Goal: Transaction & Acquisition: Purchase product/service

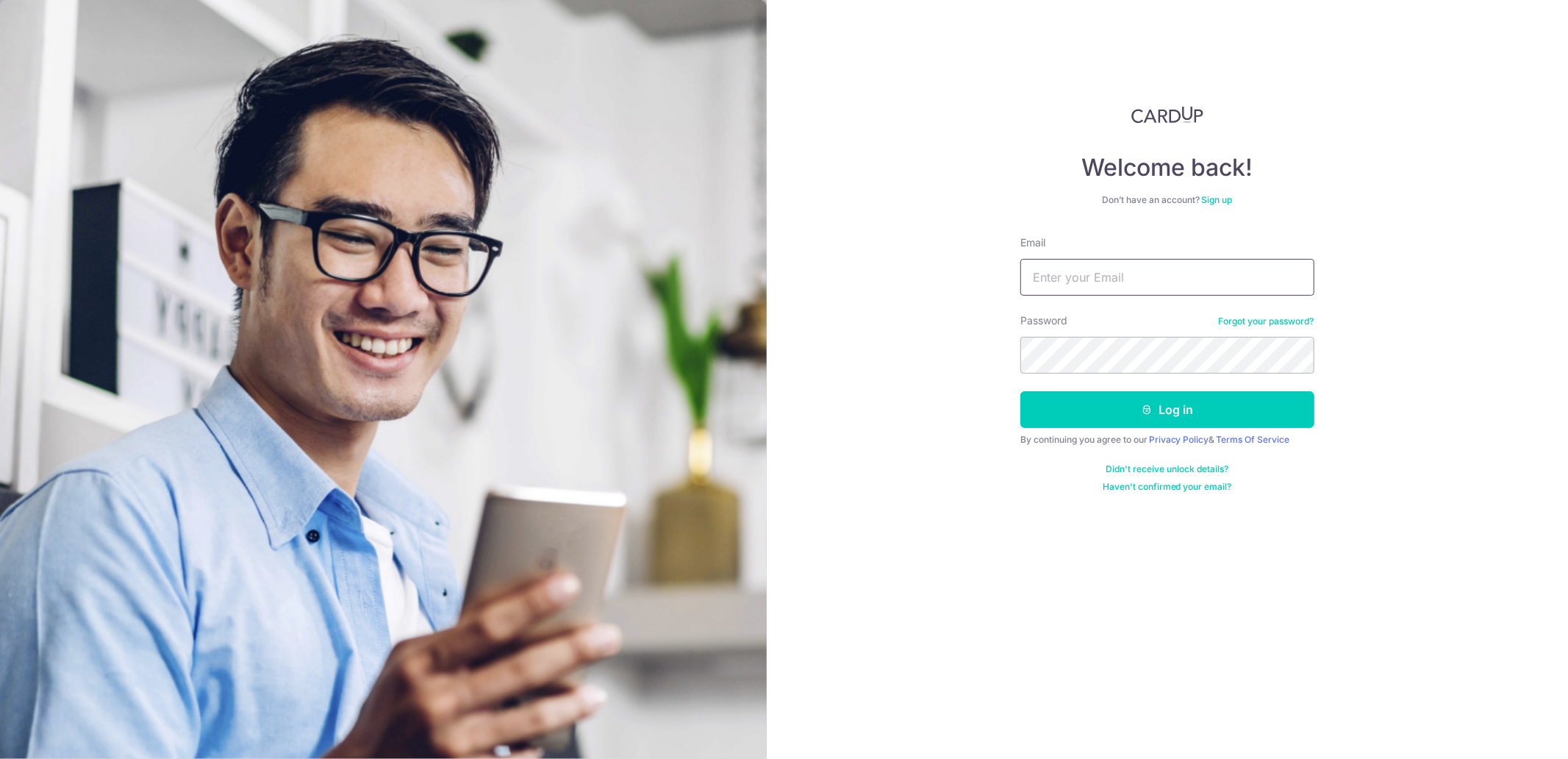
click at [1064, 285] on input "Email" at bounding box center [1167, 277] width 294 height 37
type input "clairice.lim@gmail.com"
click at [1020, 391] on button "Log in" at bounding box center [1167, 409] width 294 height 37
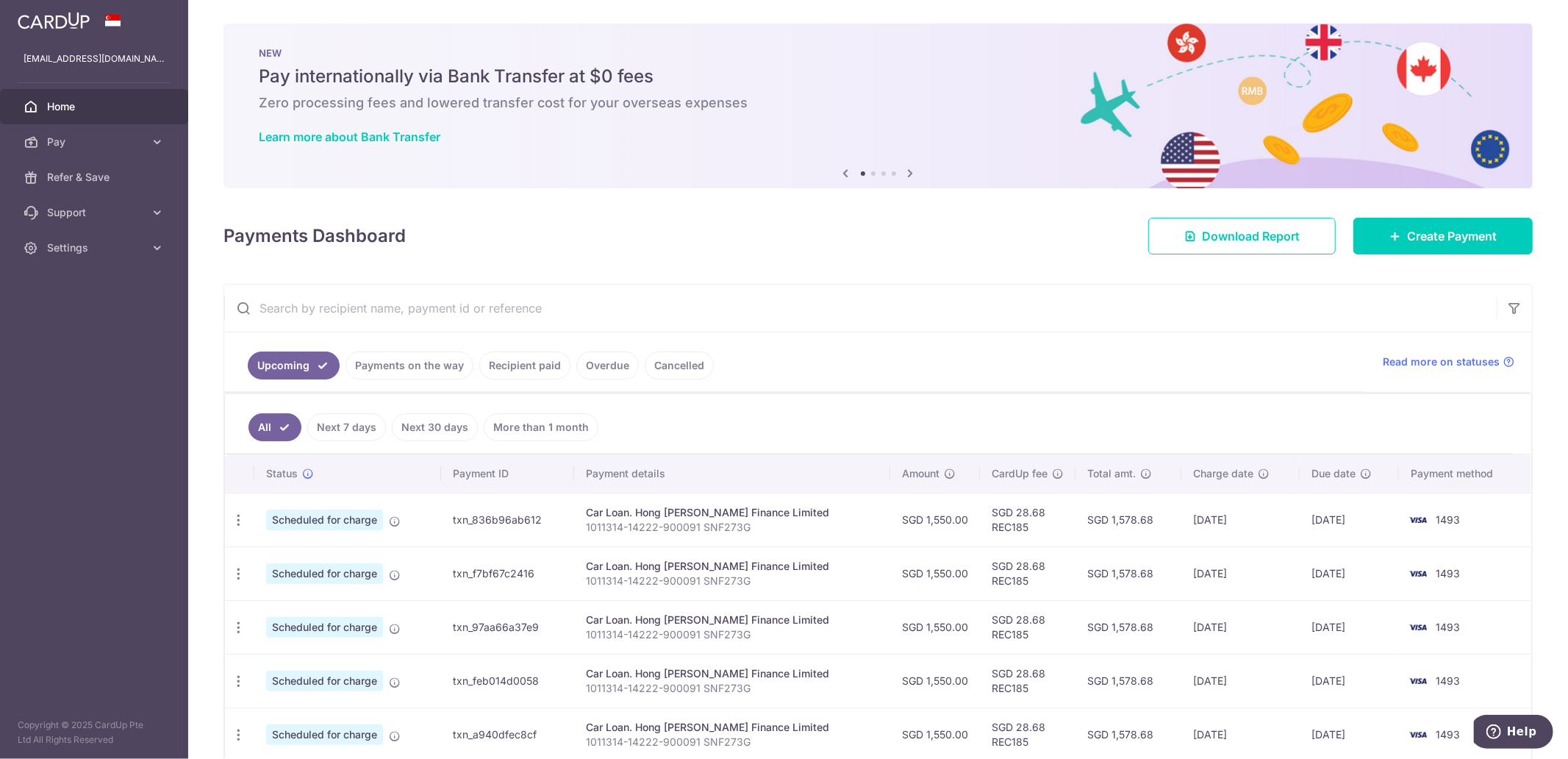
click at [907, 173] on icon at bounding box center [911, 173] width 18 height 18
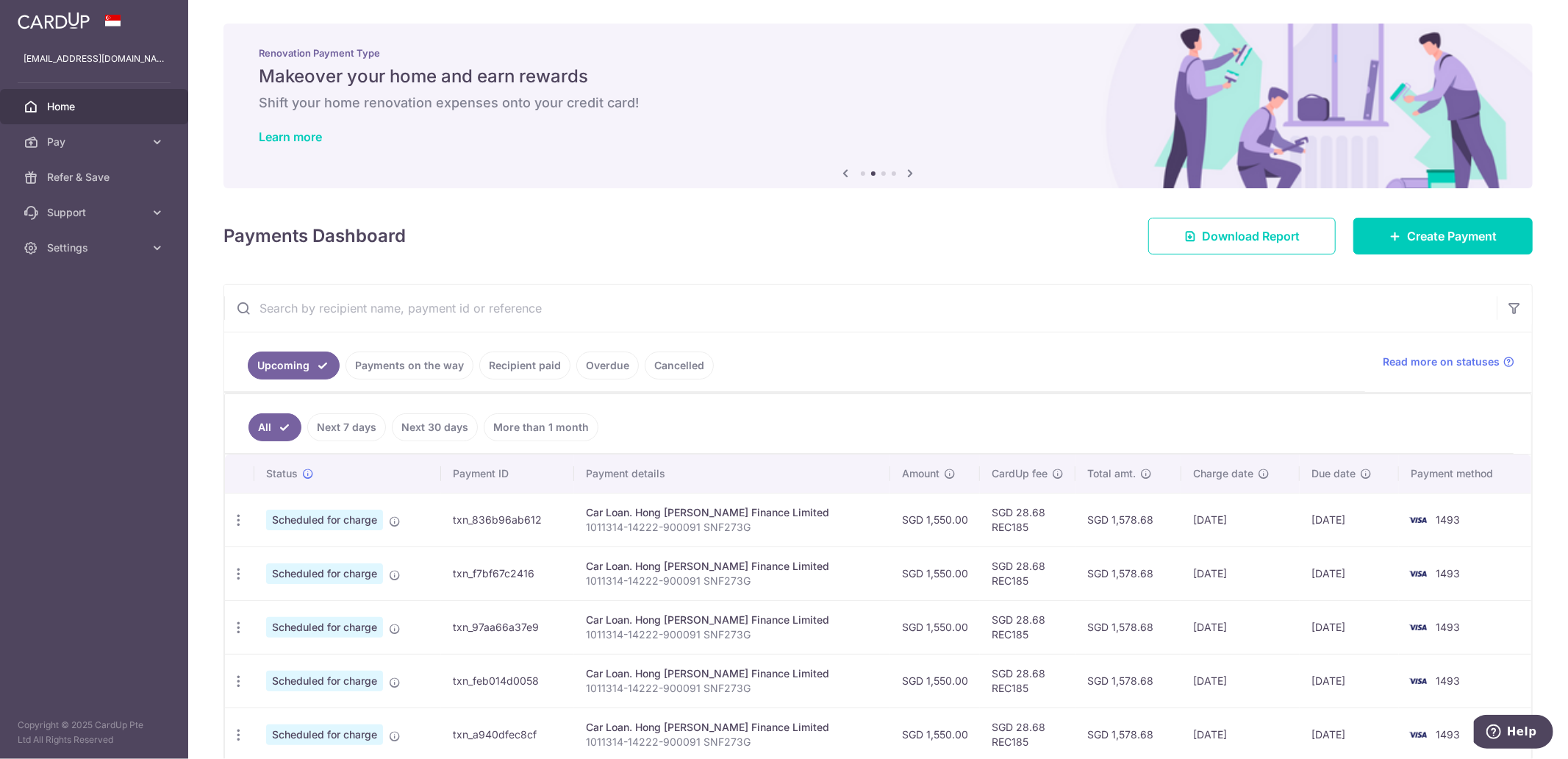
click at [907, 173] on icon at bounding box center [911, 173] width 18 height 18
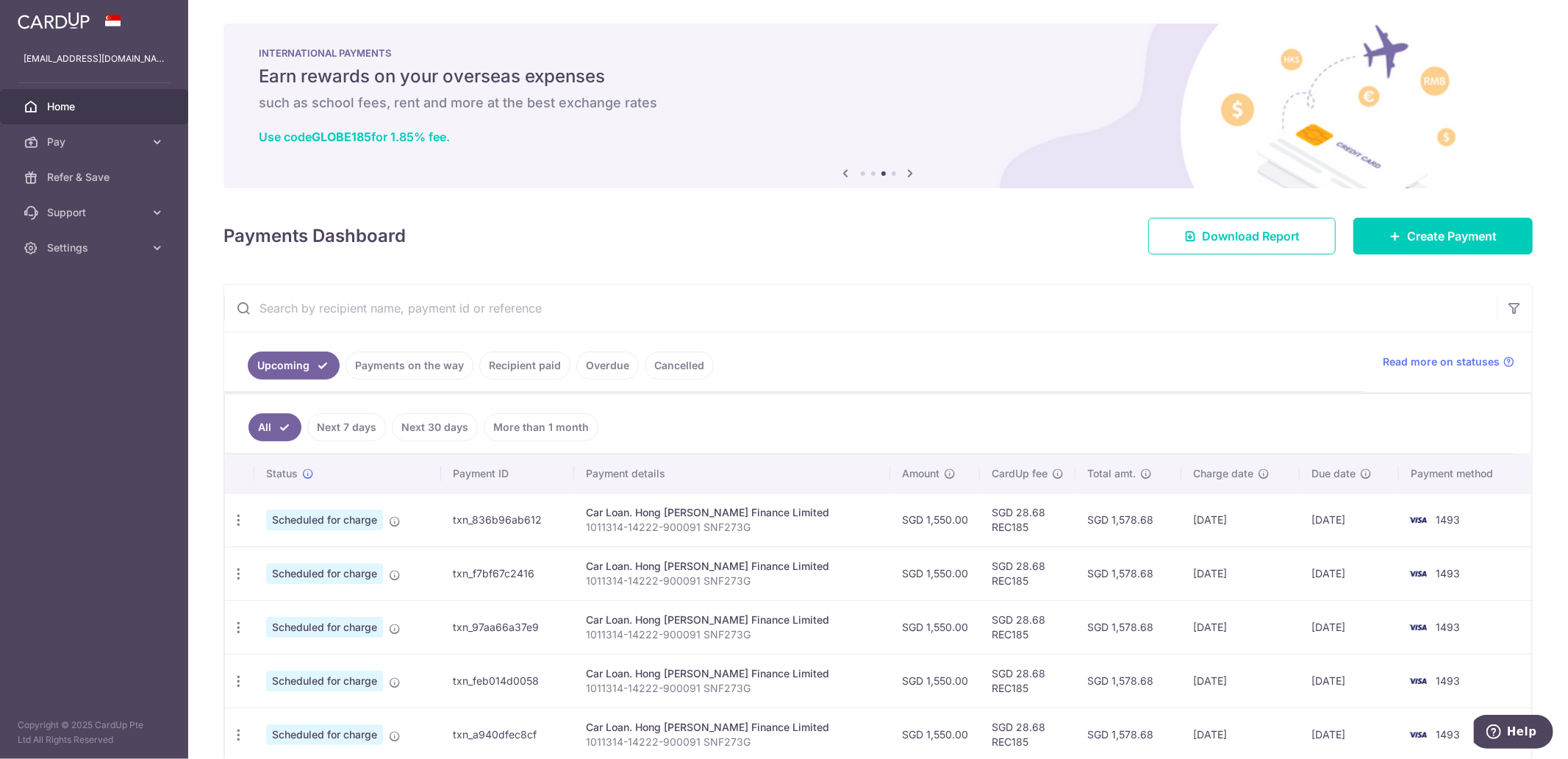
click at [907, 173] on icon at bounding box center [911, 173] width 18 height 18
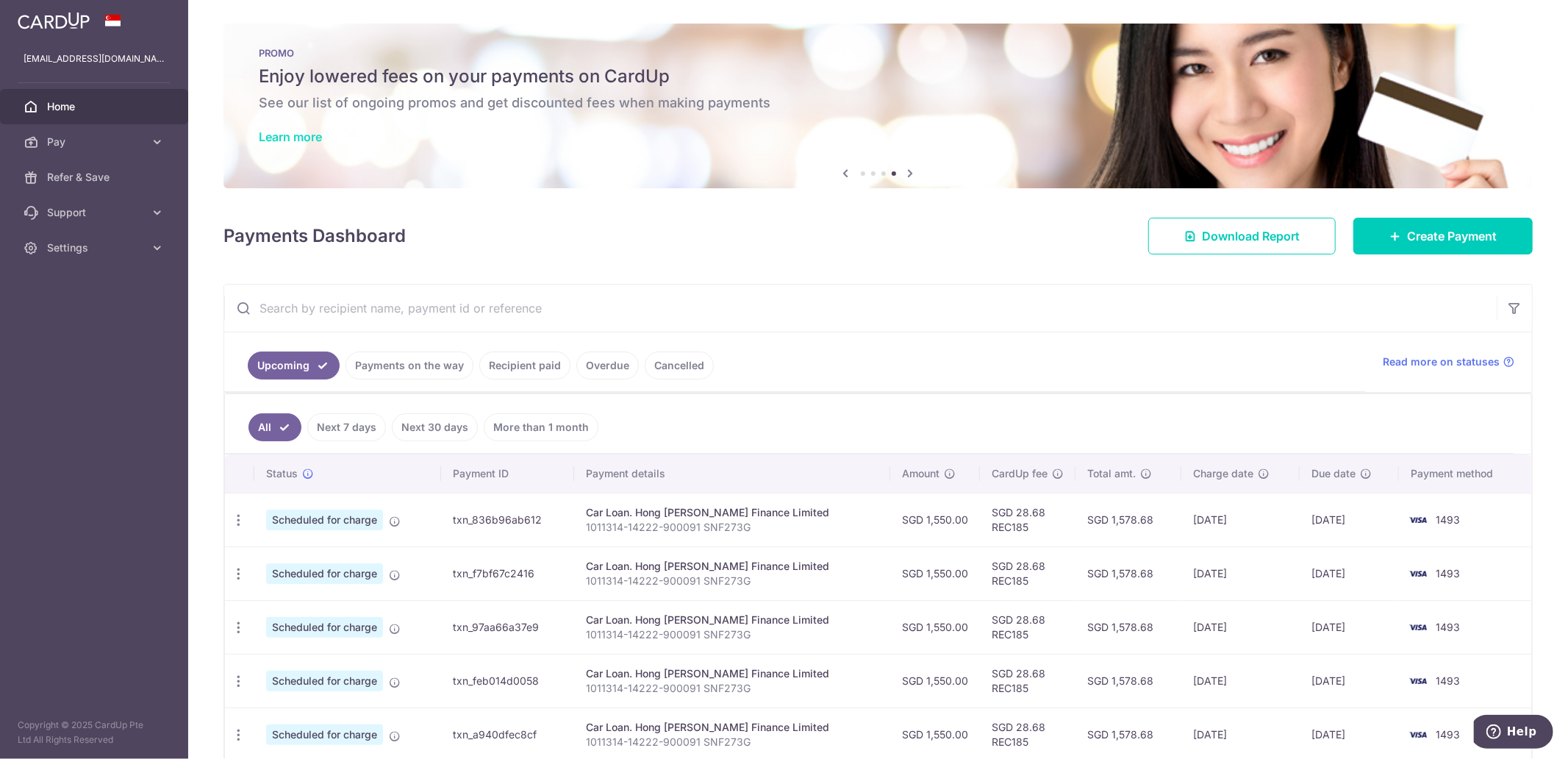
click at [281, 129] on link "Learn more" at bounding box center [290, 136] width 64 height 15
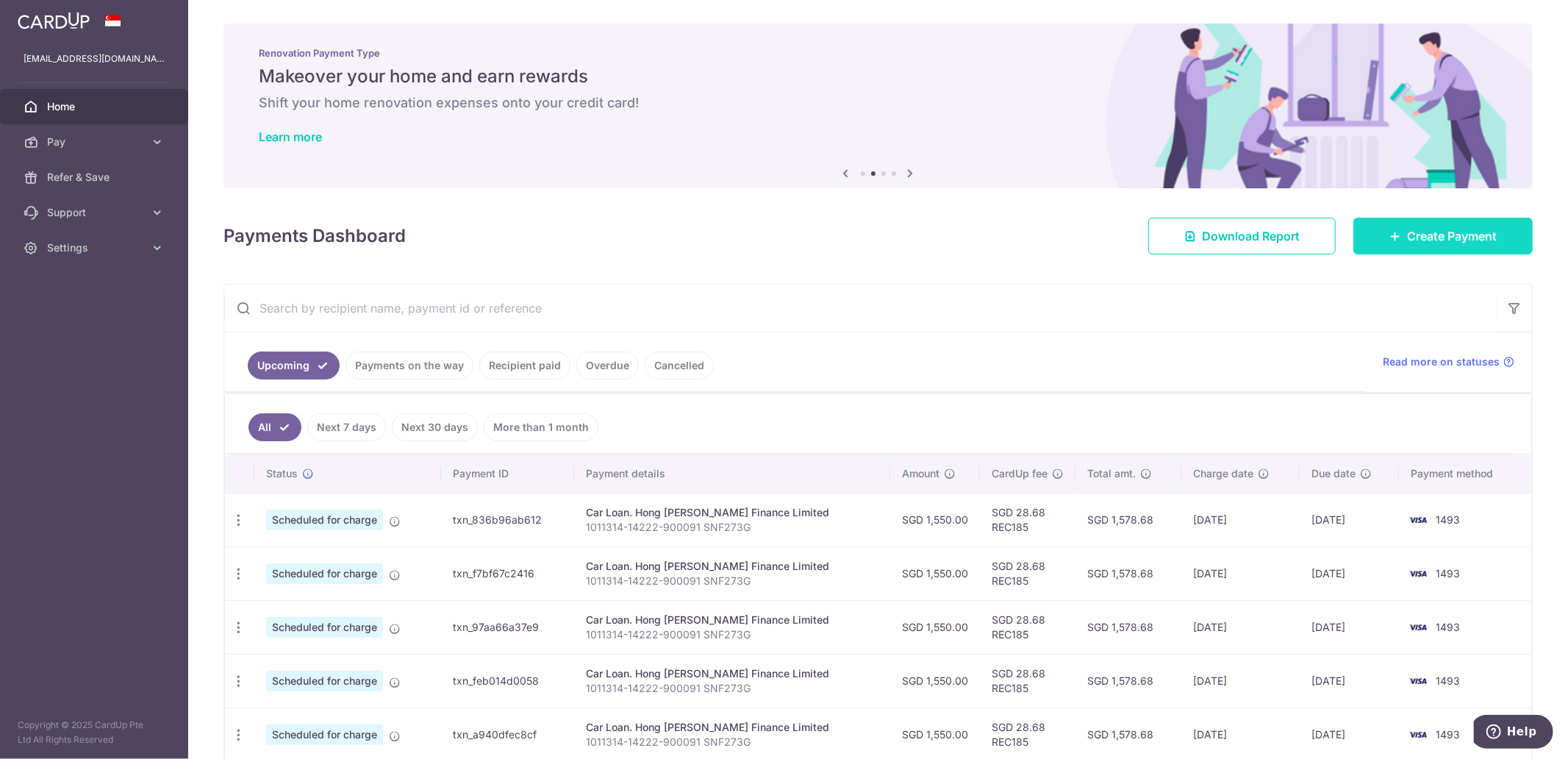
click at [1457, 230] on span "Create Payment" at bounding box center [1452, 236] width 89 height 18
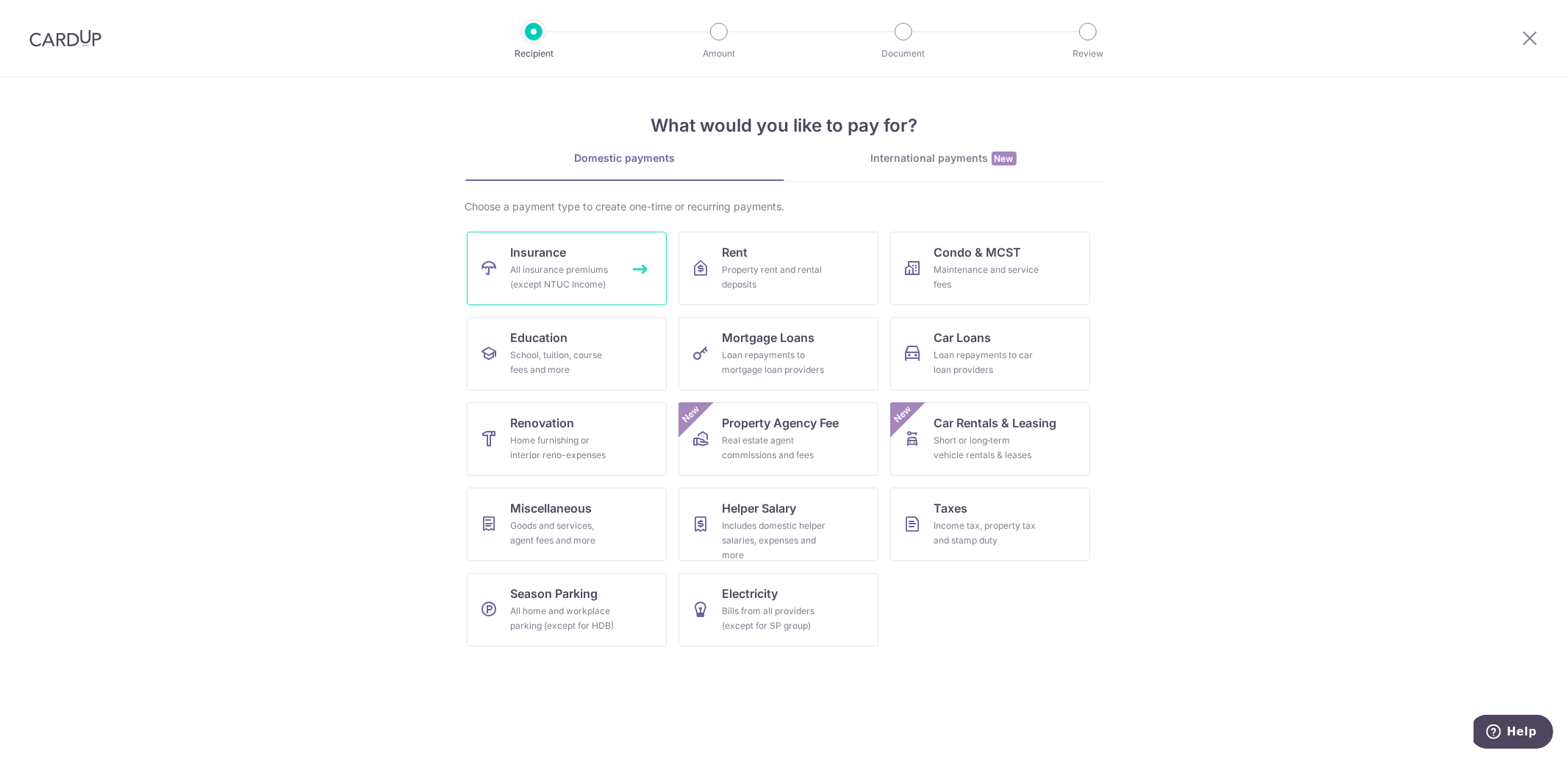
click at [542, 250] on span "Insurance" at bounding box center [539, 253] width 56 height 18
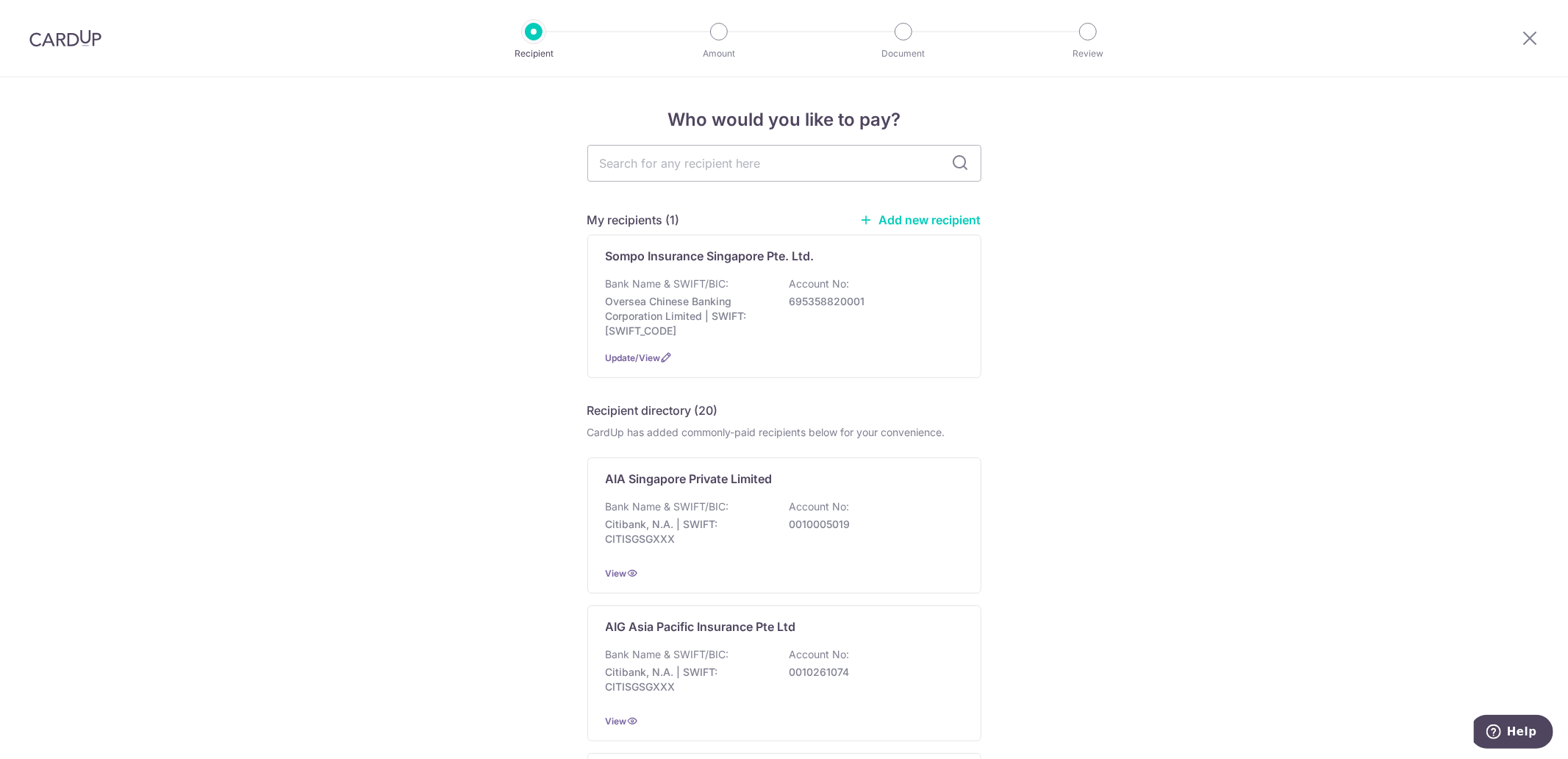
scroll to position [82, 0]
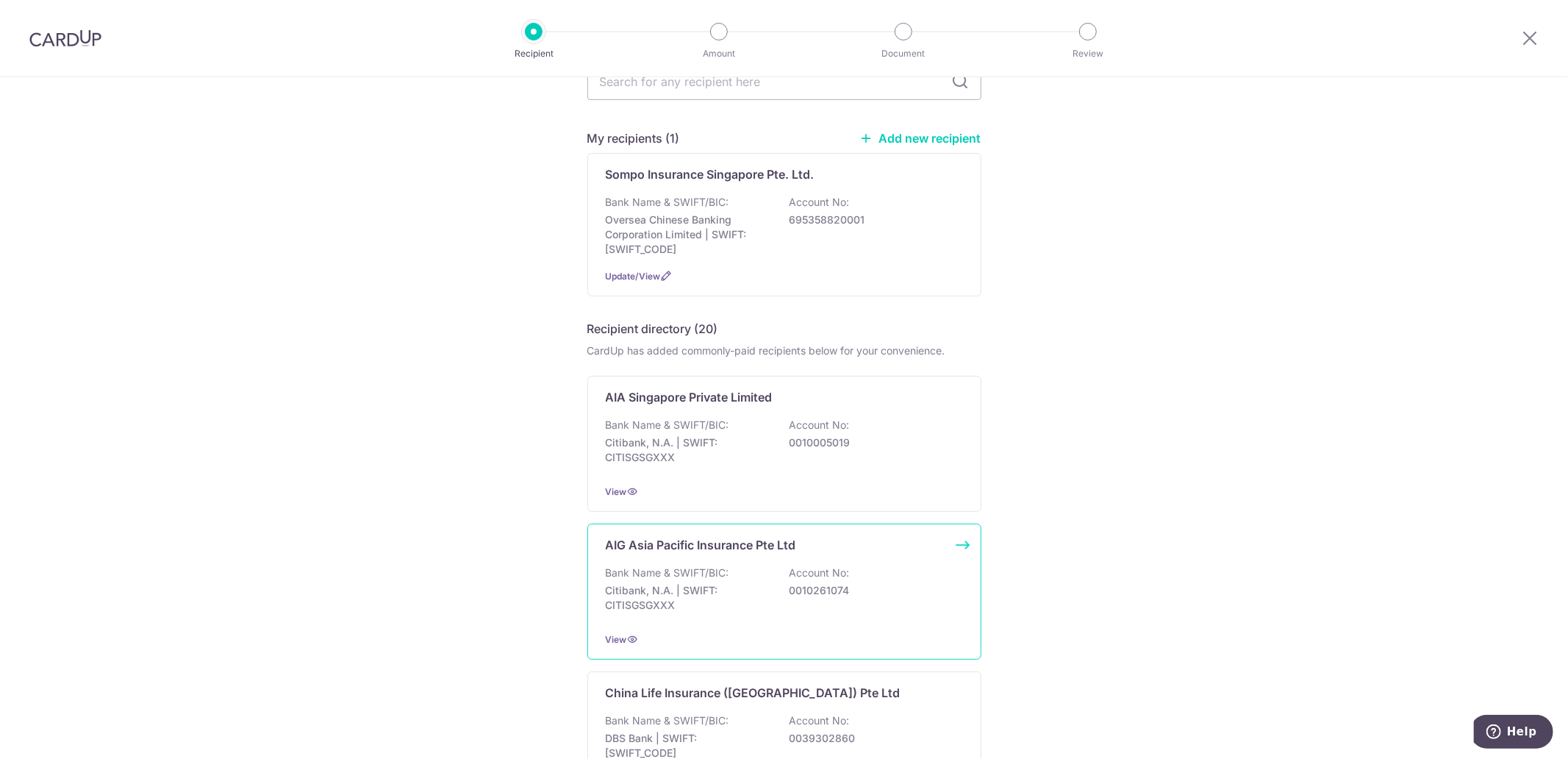
click at [730, 539] on p "AIG Asia Pacific Insurance Pte Ltd" at bounding box center [701, 545] width 191 height 18
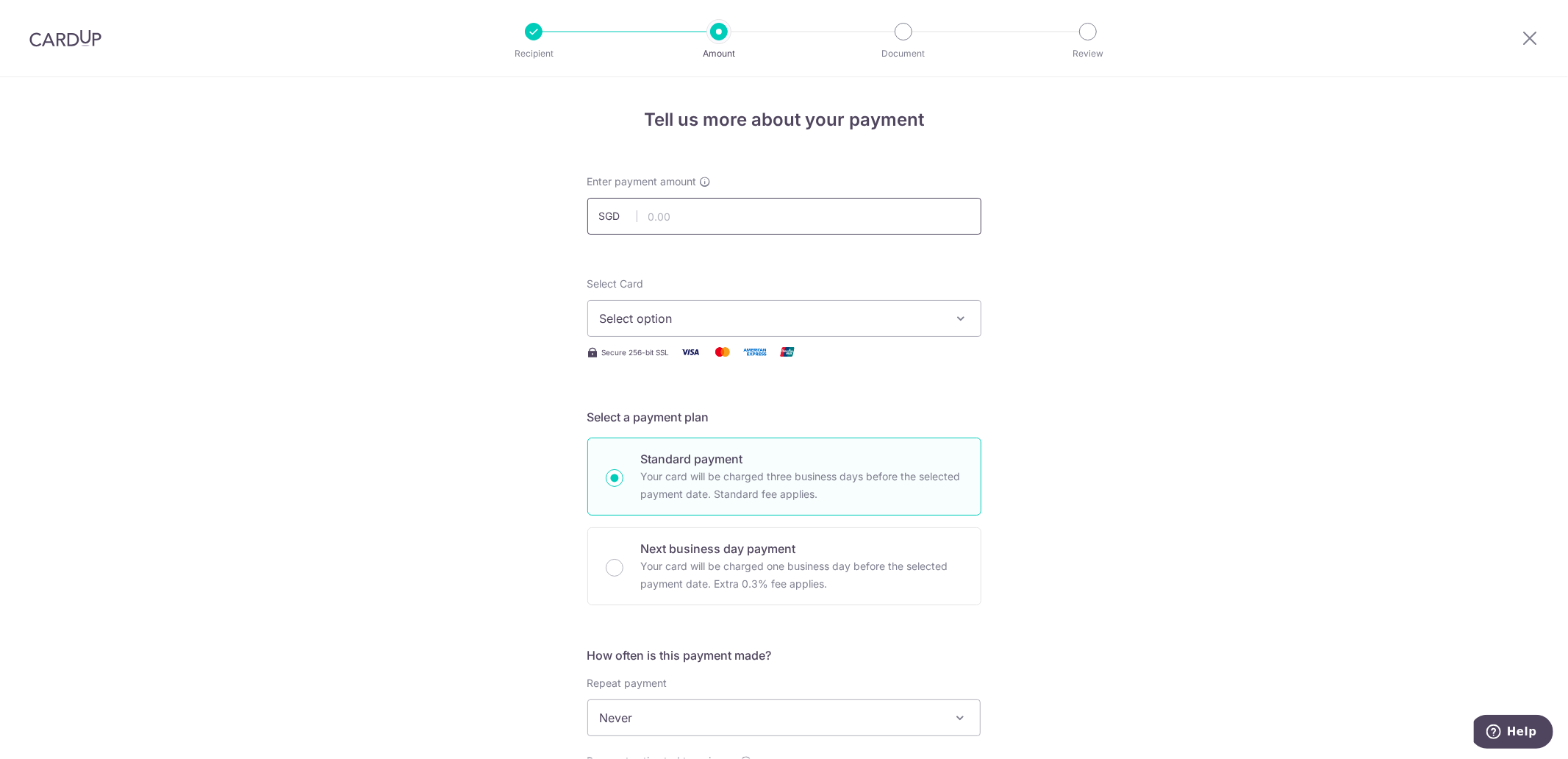
click at [724, 216] on input "text" at bounding box center [784, 216] width 394 height 37
type input "700.54"
click at [944, 314] on button "Select option" at bounding box center [784, 318] width 394 height 37
click at [656, 415] on span "**** 1493" at bounding box center [662, 424] width 55 height 18
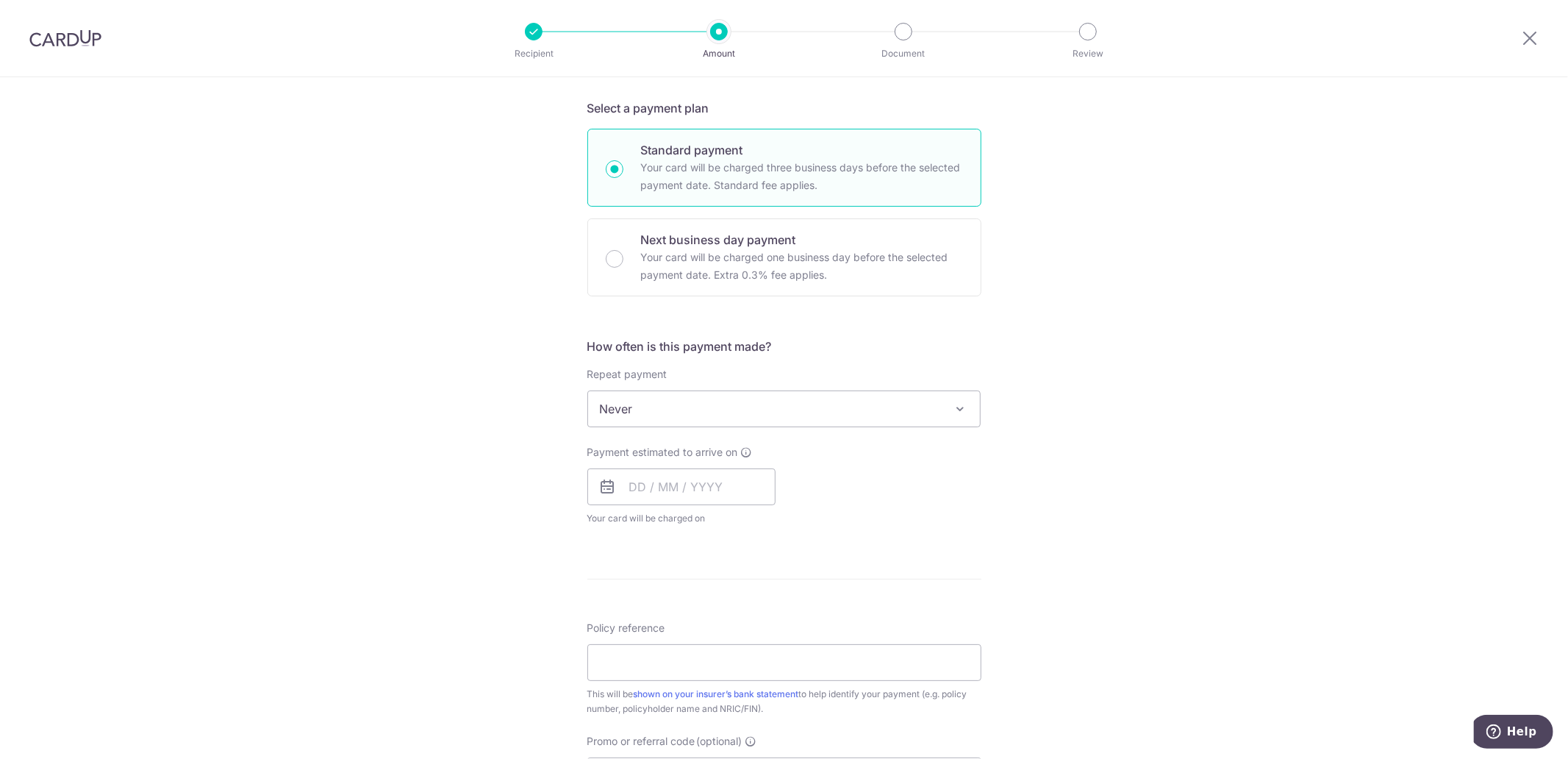
scroll to position [329, 0]
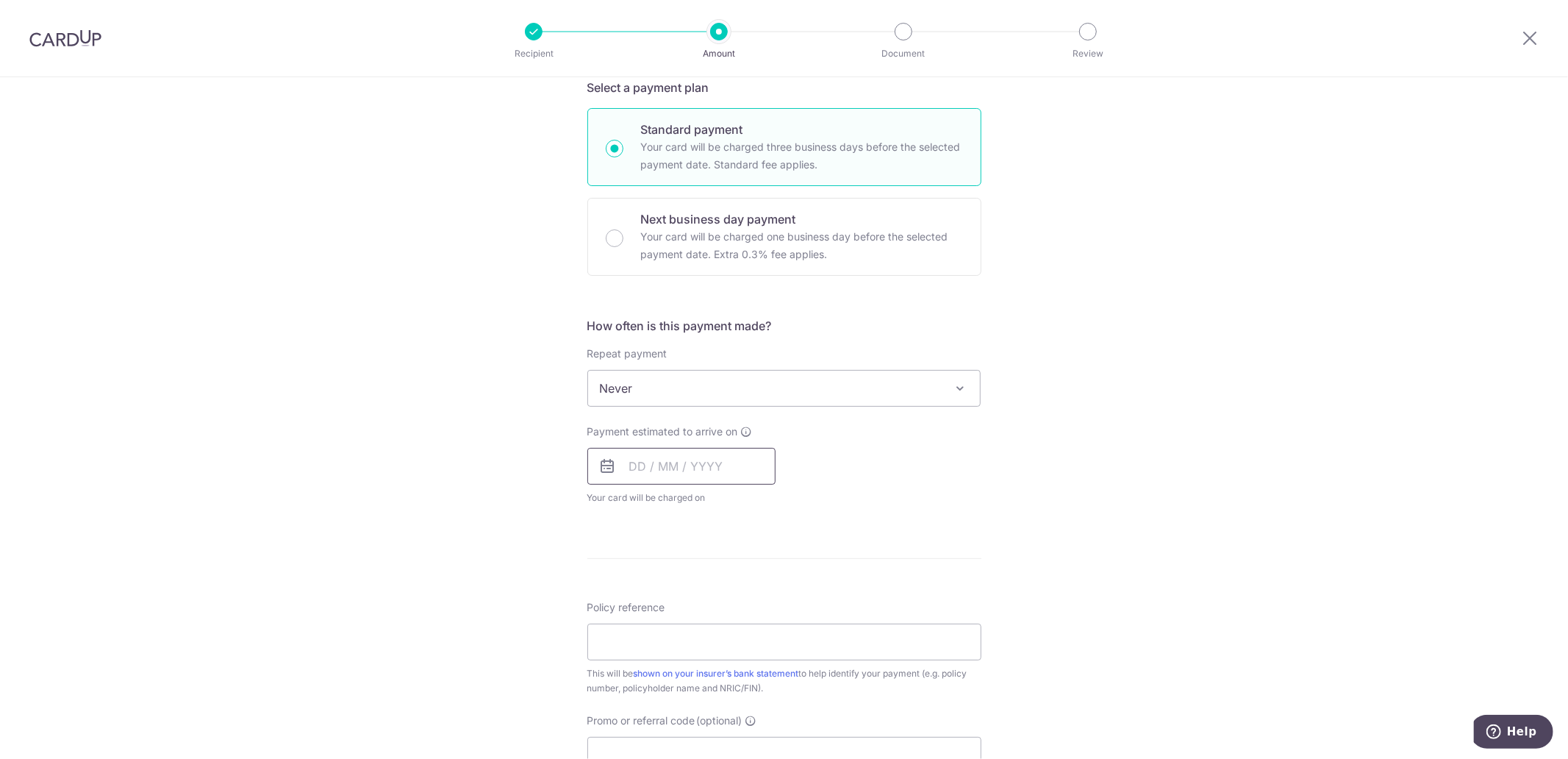
click at [650, 465] on input "text" at bounding box center [681, 466] width 188 height 37
click at [1091, 501] on div "Tell us more about your payment Enter payment amount SGD 700.54 700.54 Select C…" at bounding box center [784, 413] width 1568 height 1331
click at [738, 481] on input "text" at bounding box center [681, 466] width 188 height 37
click at [700, 626] on link "17" at bounding box center [706, 630] width 24 height 24
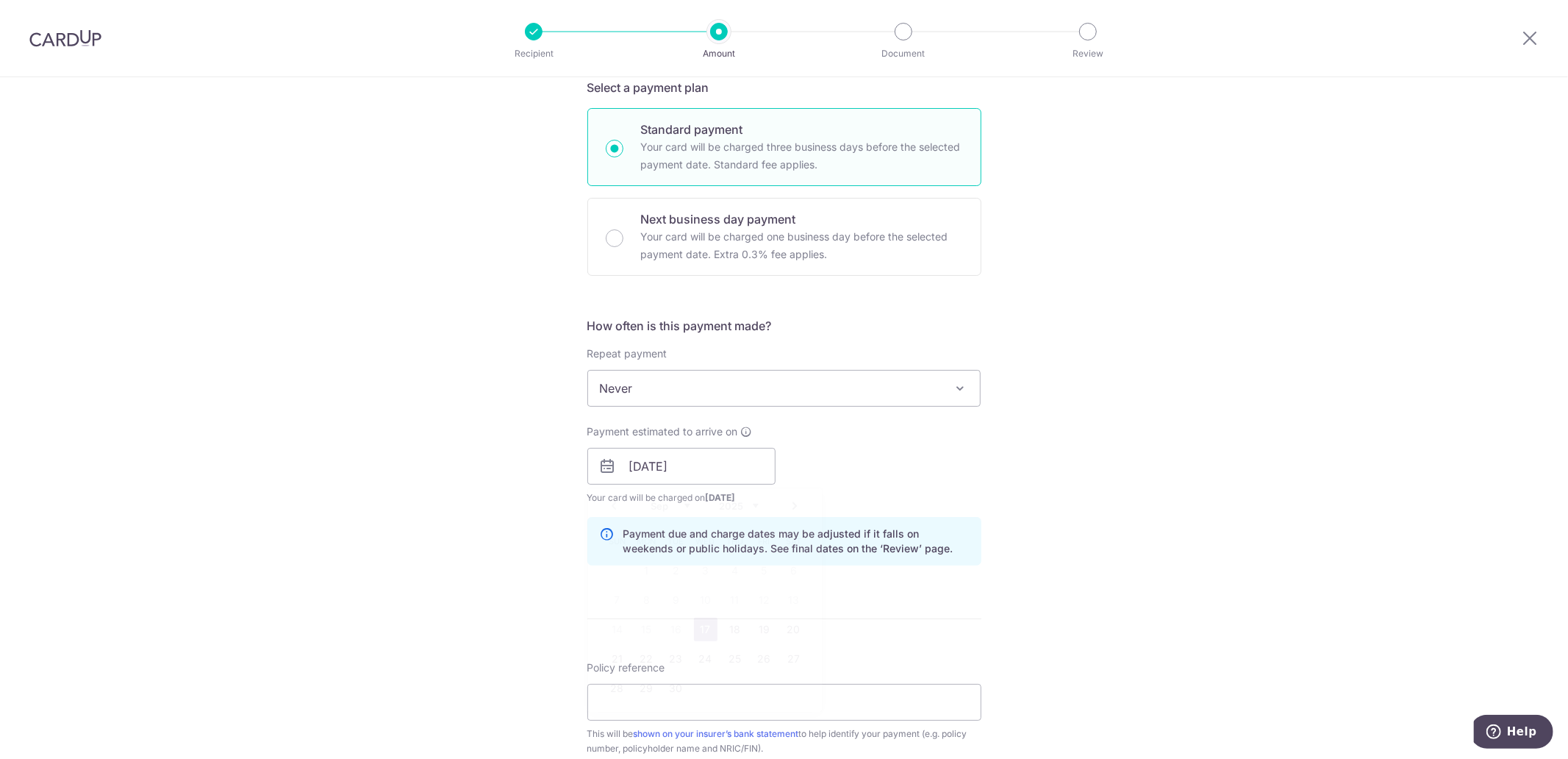
click at [960, 523] on div "Payment due and charge dates may be adjusted if it falls on weekends or public …" at bounding box center [784, 541] width 394 height 49
click at [659, 475] on input "17/09/2025" at bounding box center [681, 466] width 188 height 37
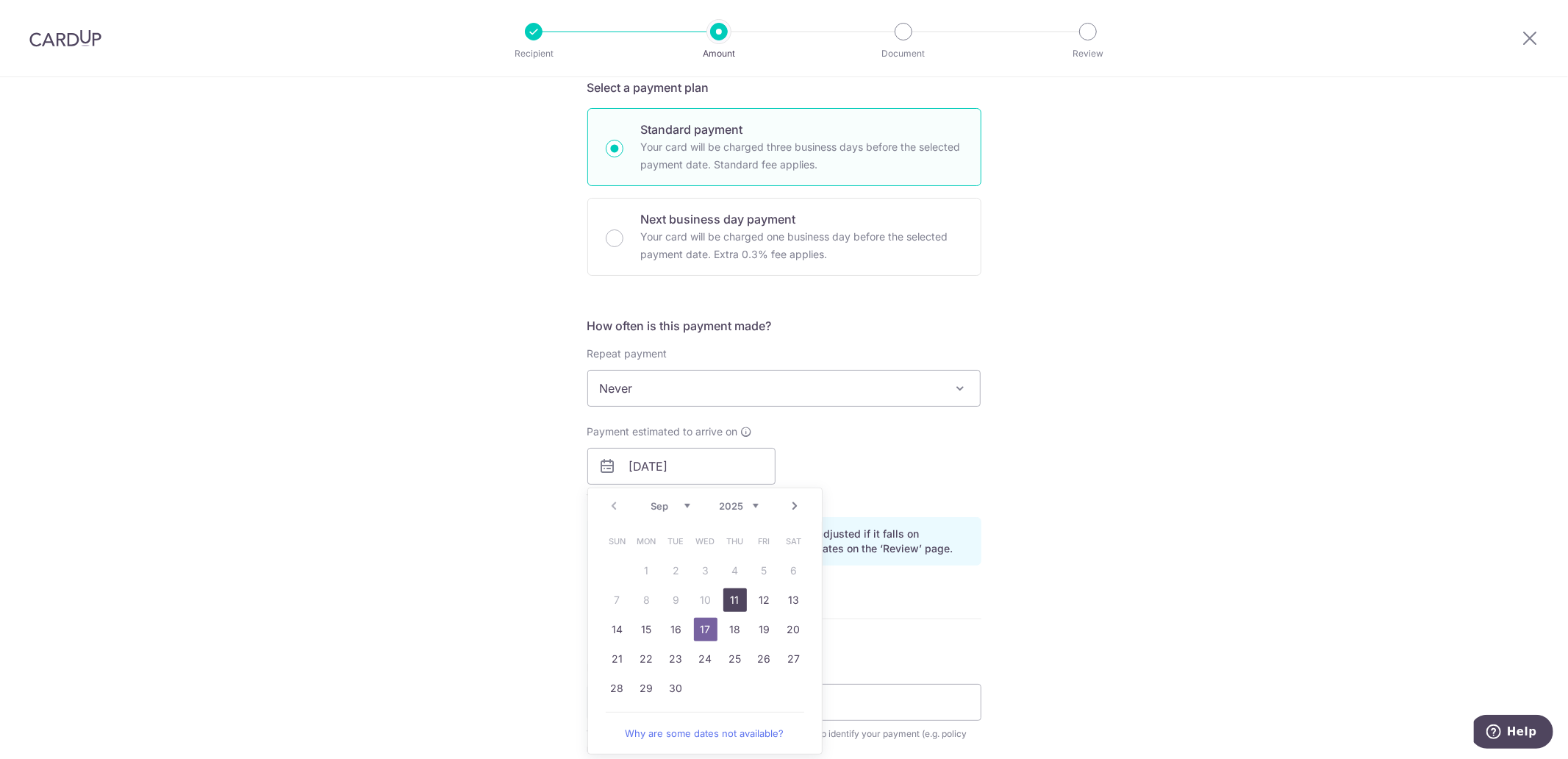
click at [724, 593] on link "11" at bounding box center [736, 601] width 24 height 24
type input "11/09/2025"
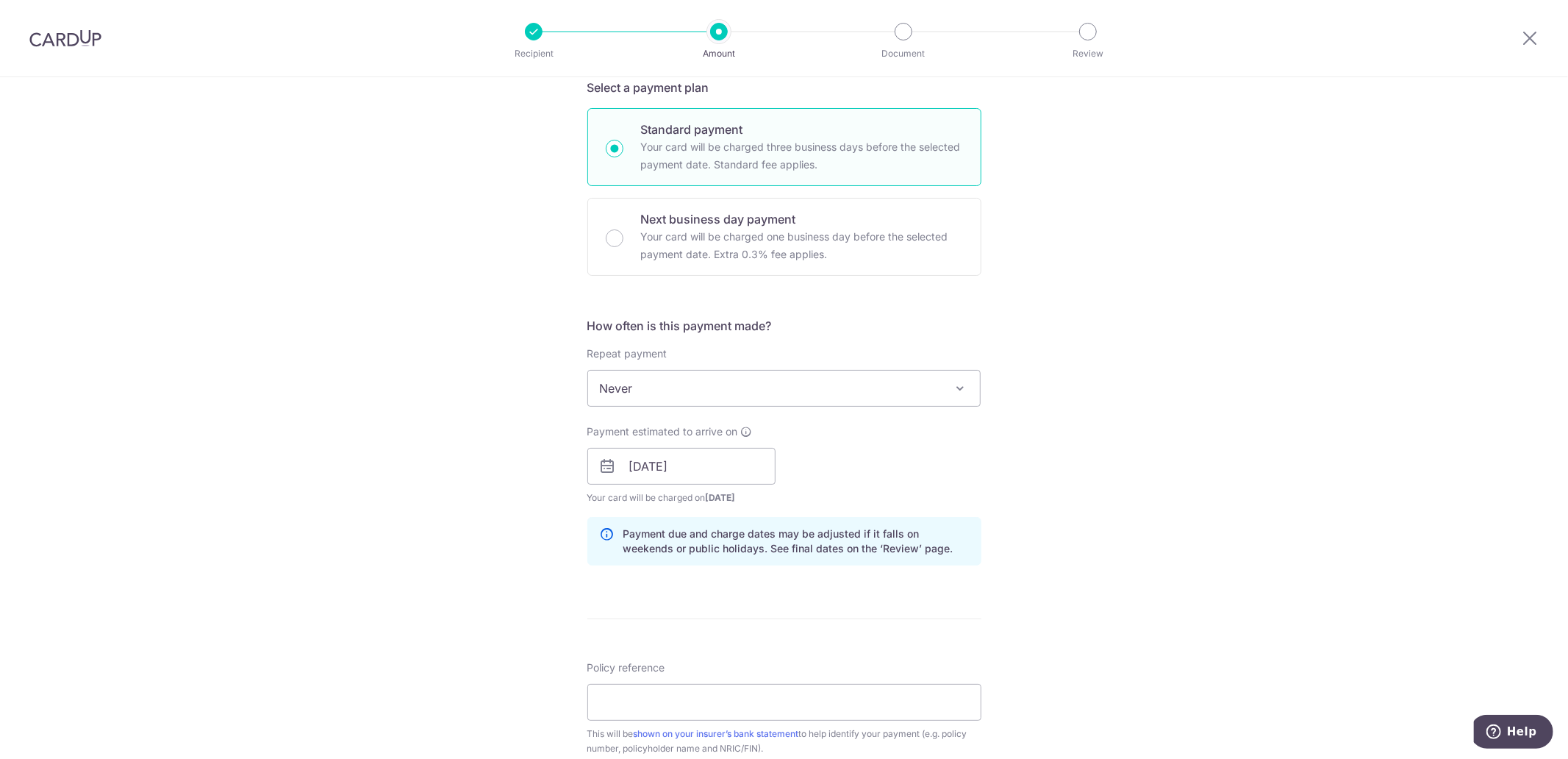
click at [1108, 451] on div "Tell us more about your payment Enter payment amount SGD 700.54 700.54 Select C…" at bounding box center [784, 443] width 1568 height 1391
click at [660, 696] on input "Policy reference" at bounding box center [784, 702] width 394 height 37
paste input "3080015036-15"
type input "3080015036-15"
click at [1149, 557] on div "Tell us more about your payment Enter payment amount SGD 700.54 700.54 Select C…" at bounding box center [784, 443] width 1568 height 1391
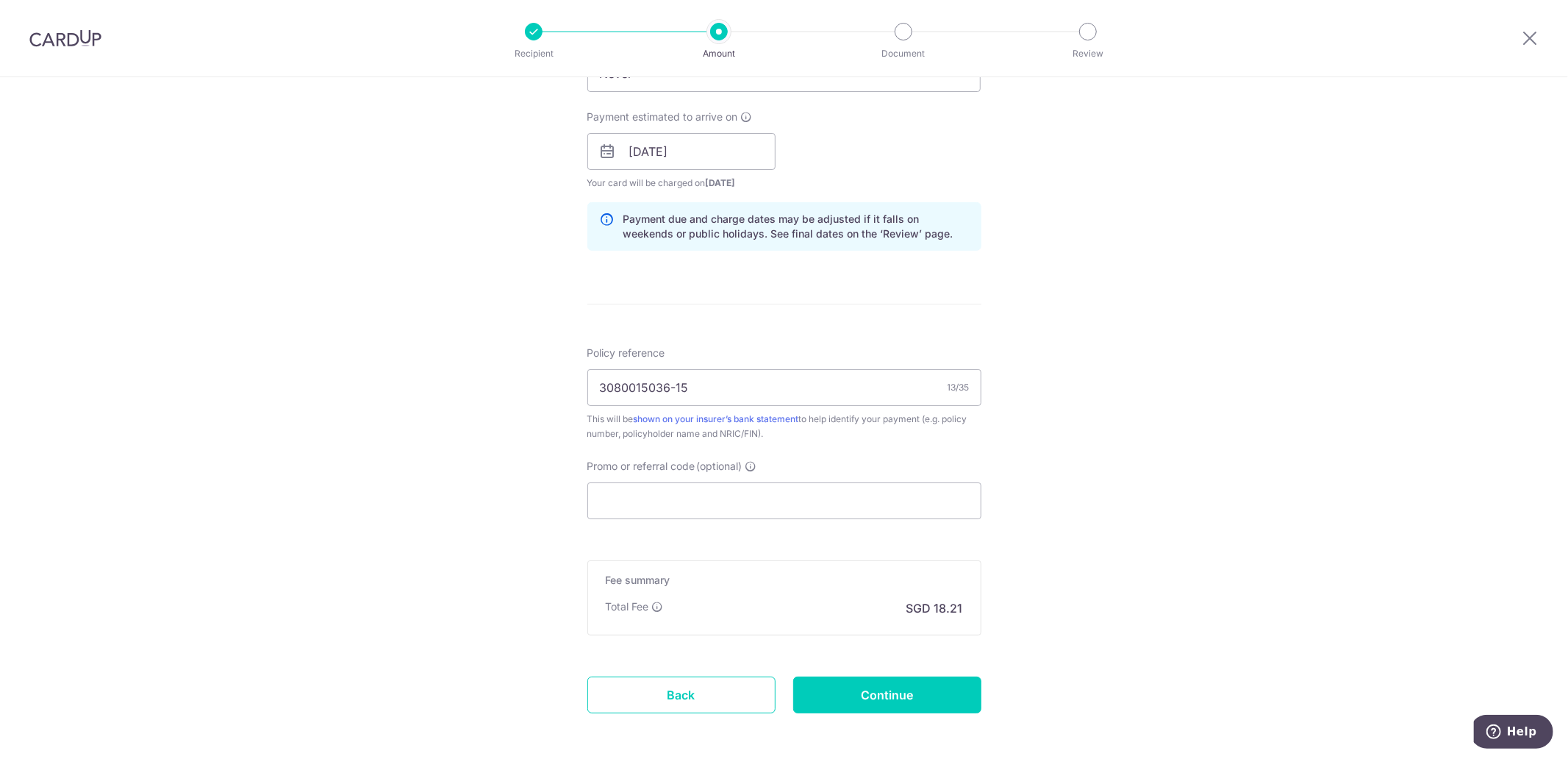
scroll to position [650, 0]
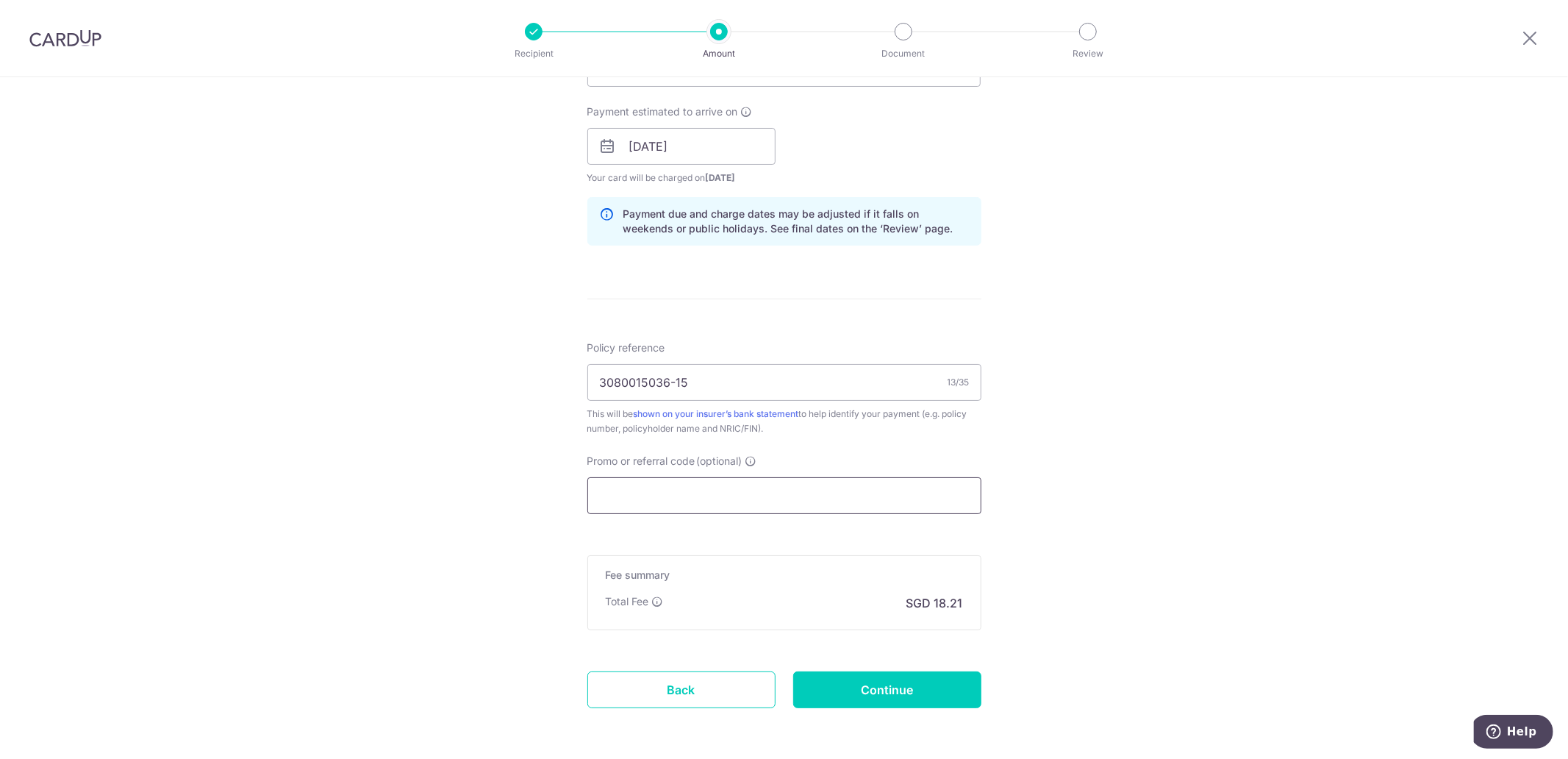
click at [796, 489] on input "Promo or referral code (optional)" at bounding box center [784, 495] width 394 height 37
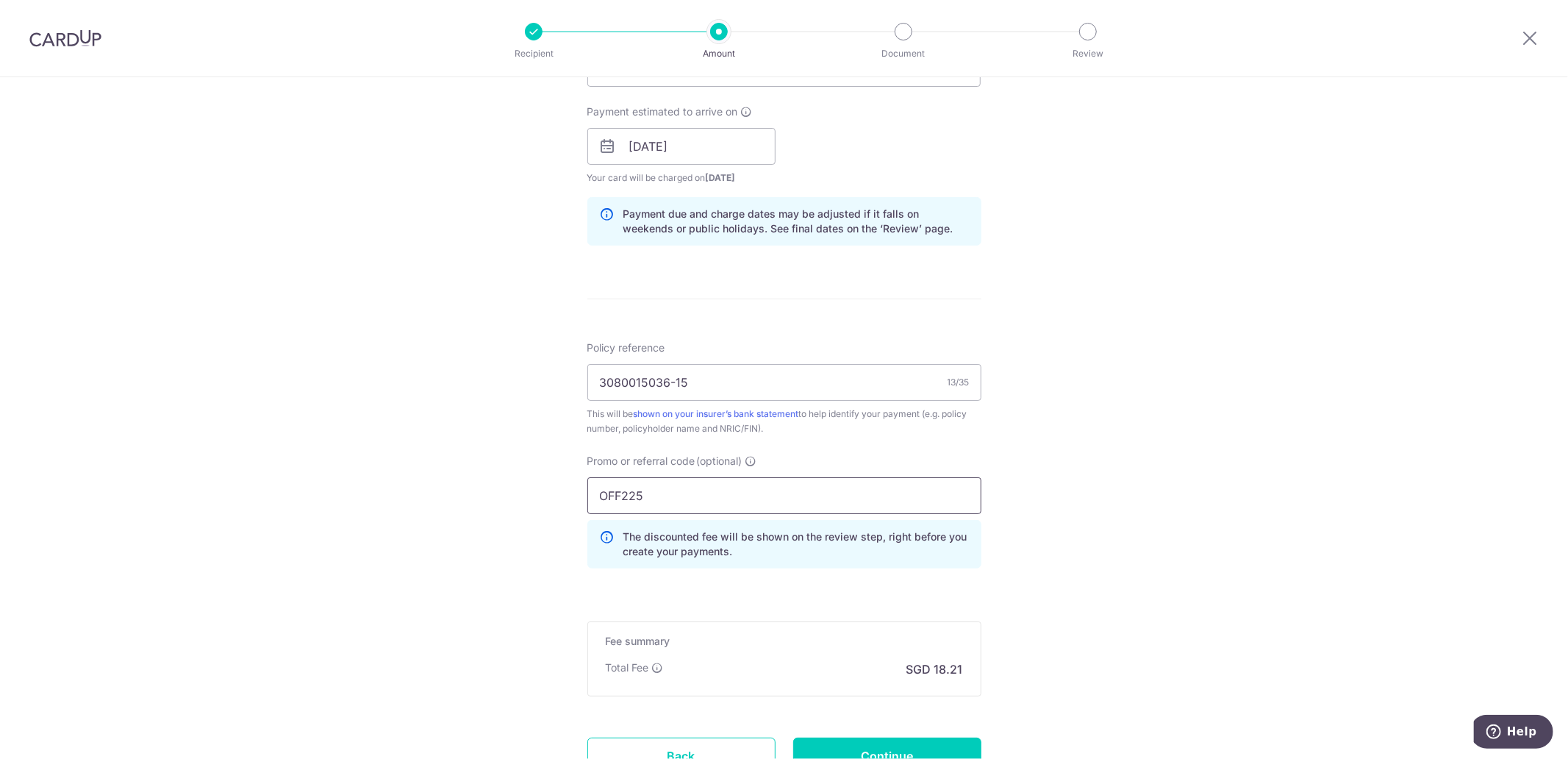
type input "OFF225"
click at [1122, 501] on div "Tell us more about your payment Enter payment amount SGD 700.54 700.54 Select C…" at bounding box center [784, 156] width 1568 height 1457
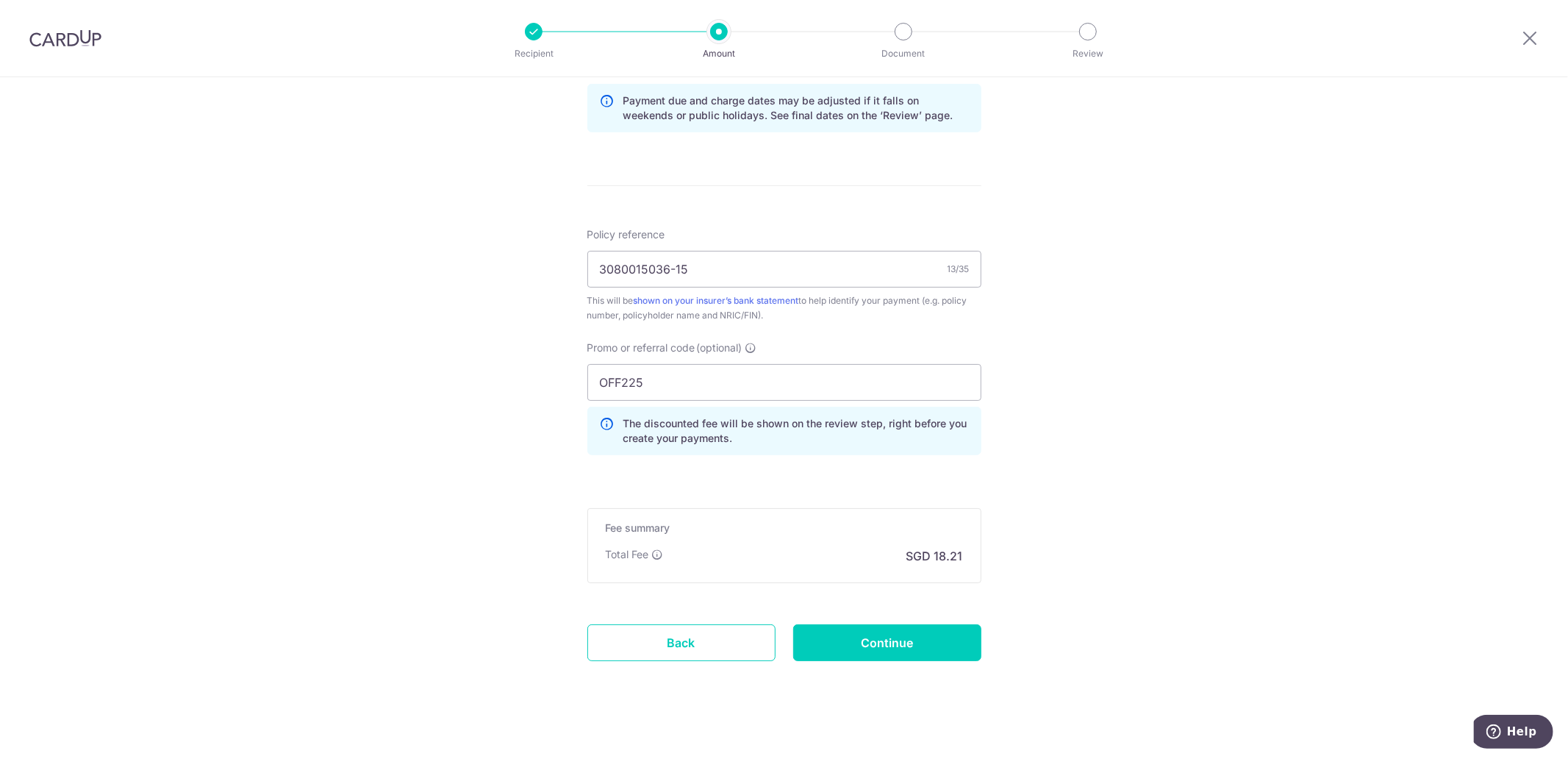
scroll to position [775, 0]
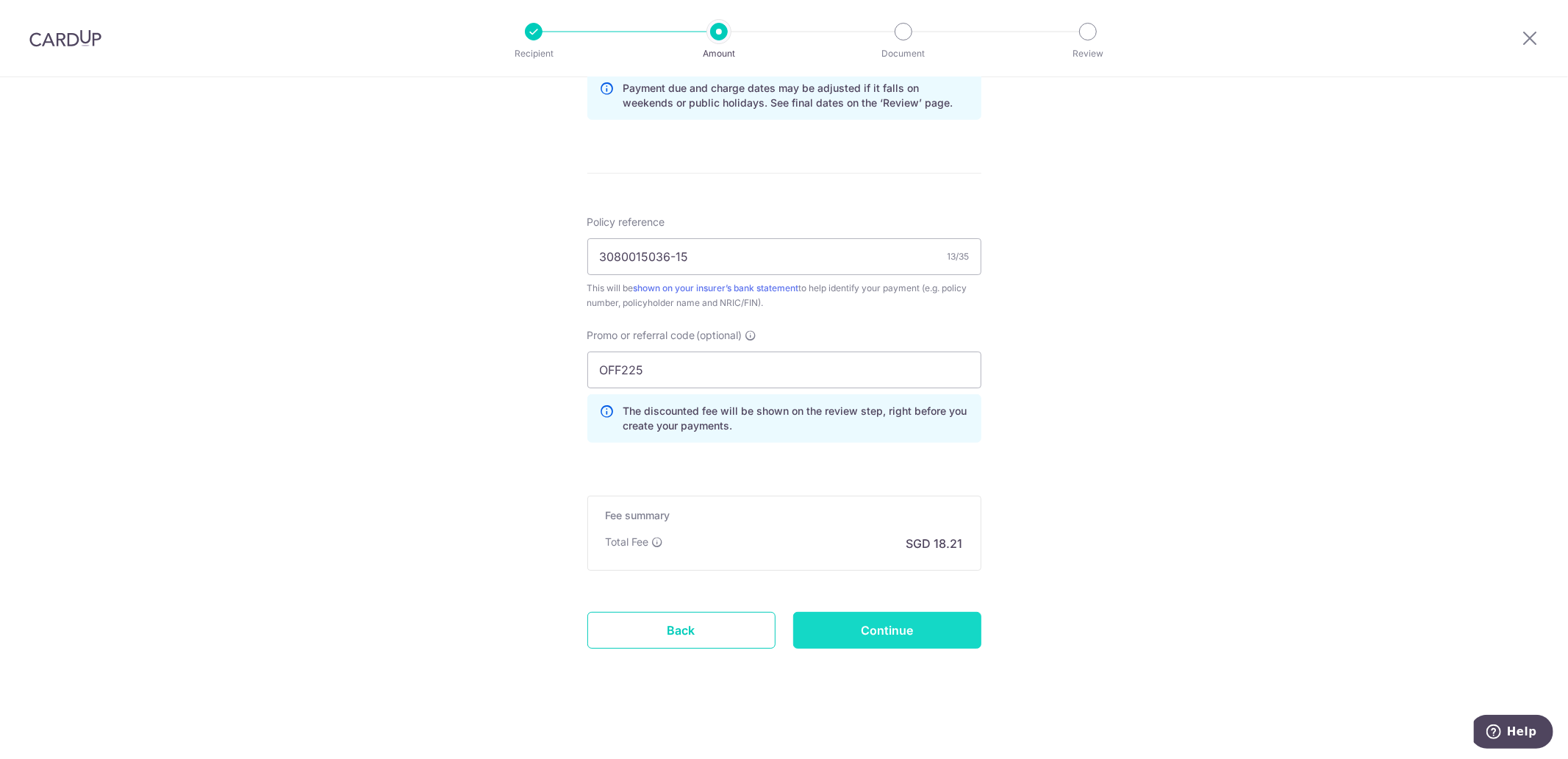
click at [907, 637] on input "Continue" at bounding box center [887, 630] width 188 height 37
type input "Create Schedule"
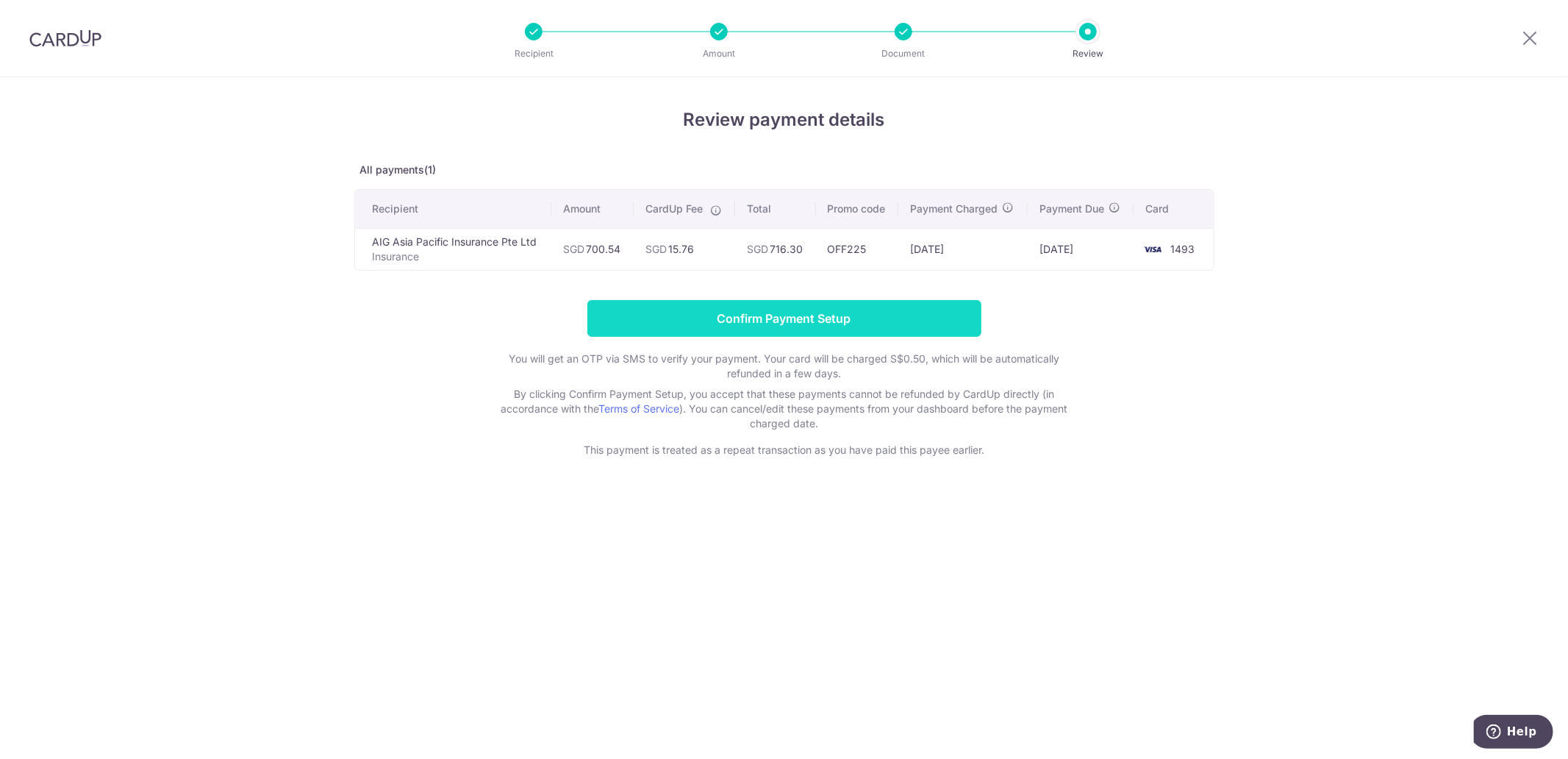
click at [696, 306] on input "Confirm Payment Setup" at bounding box center [784, 318] width 394 height 37
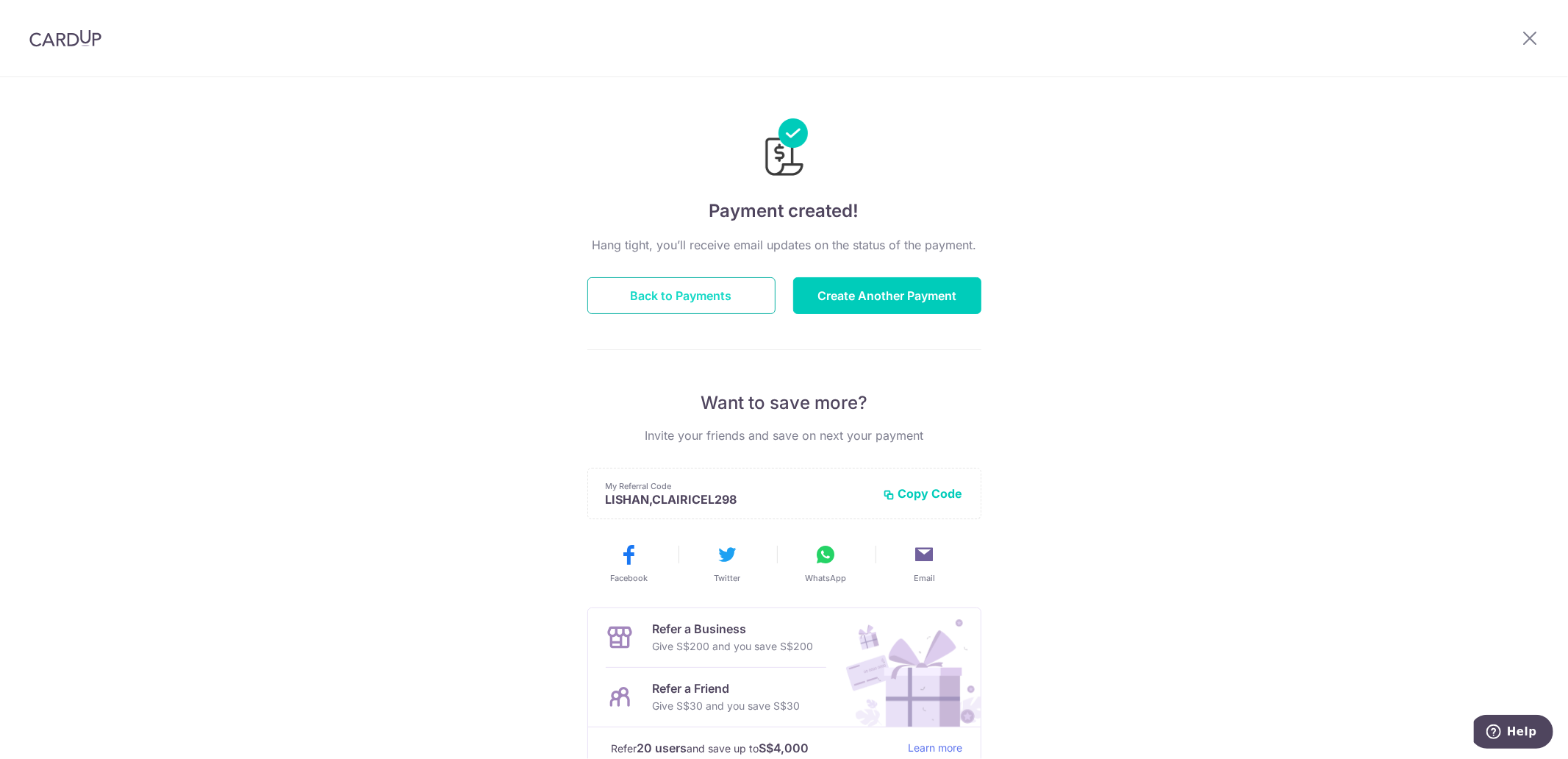
click at [686, 295] on button "Back to Payments" at bounding box center [681, 295] width 188 height 37
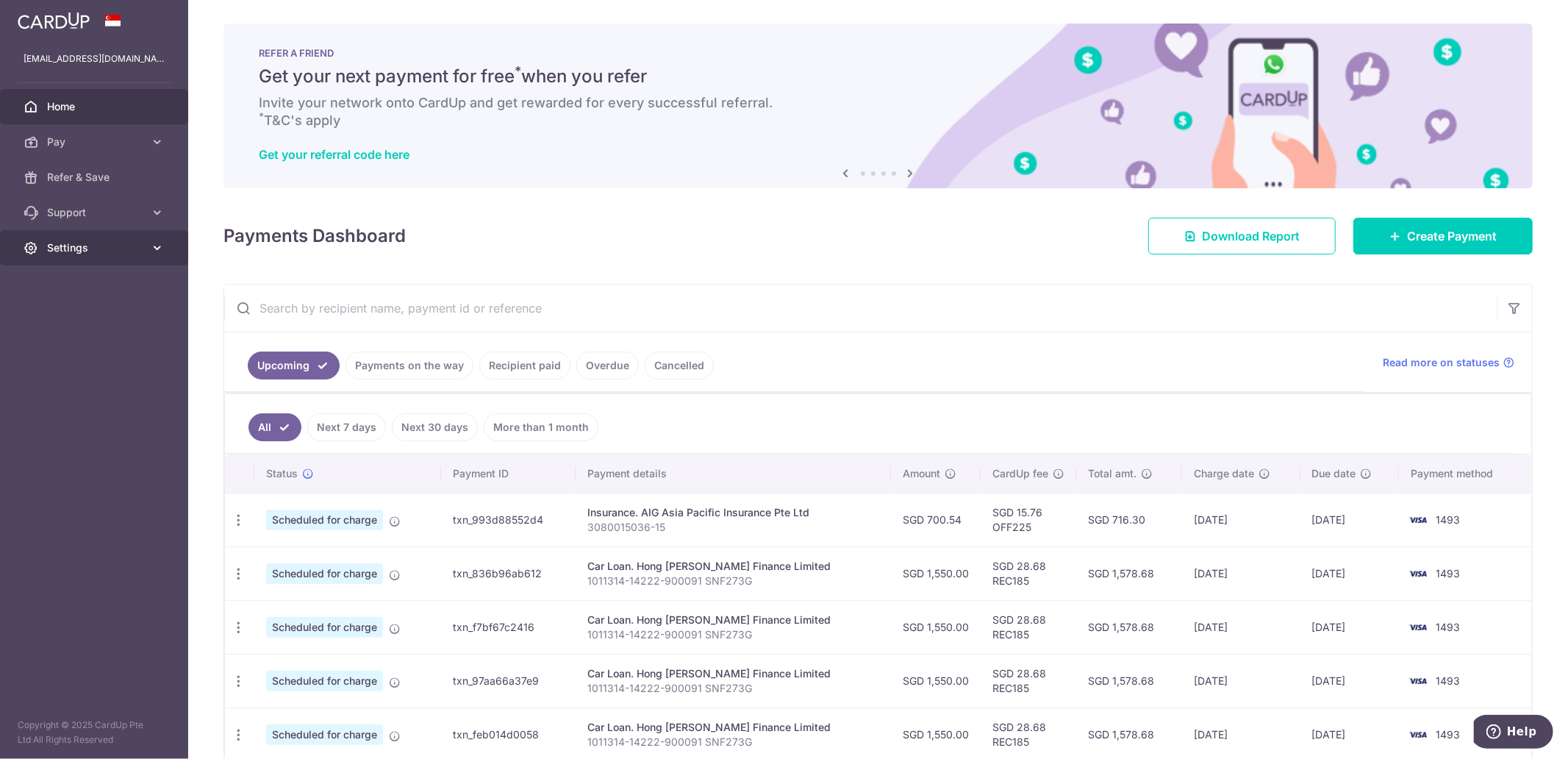
click at [156, 252] on icon at bounding box center [157, 248] width 15 height 15
click at [61, 323] on span "Logout" at bounding box center [95, 318] width 97 height 15
